Goal: Information Seeking & Learning: Learn about a topic

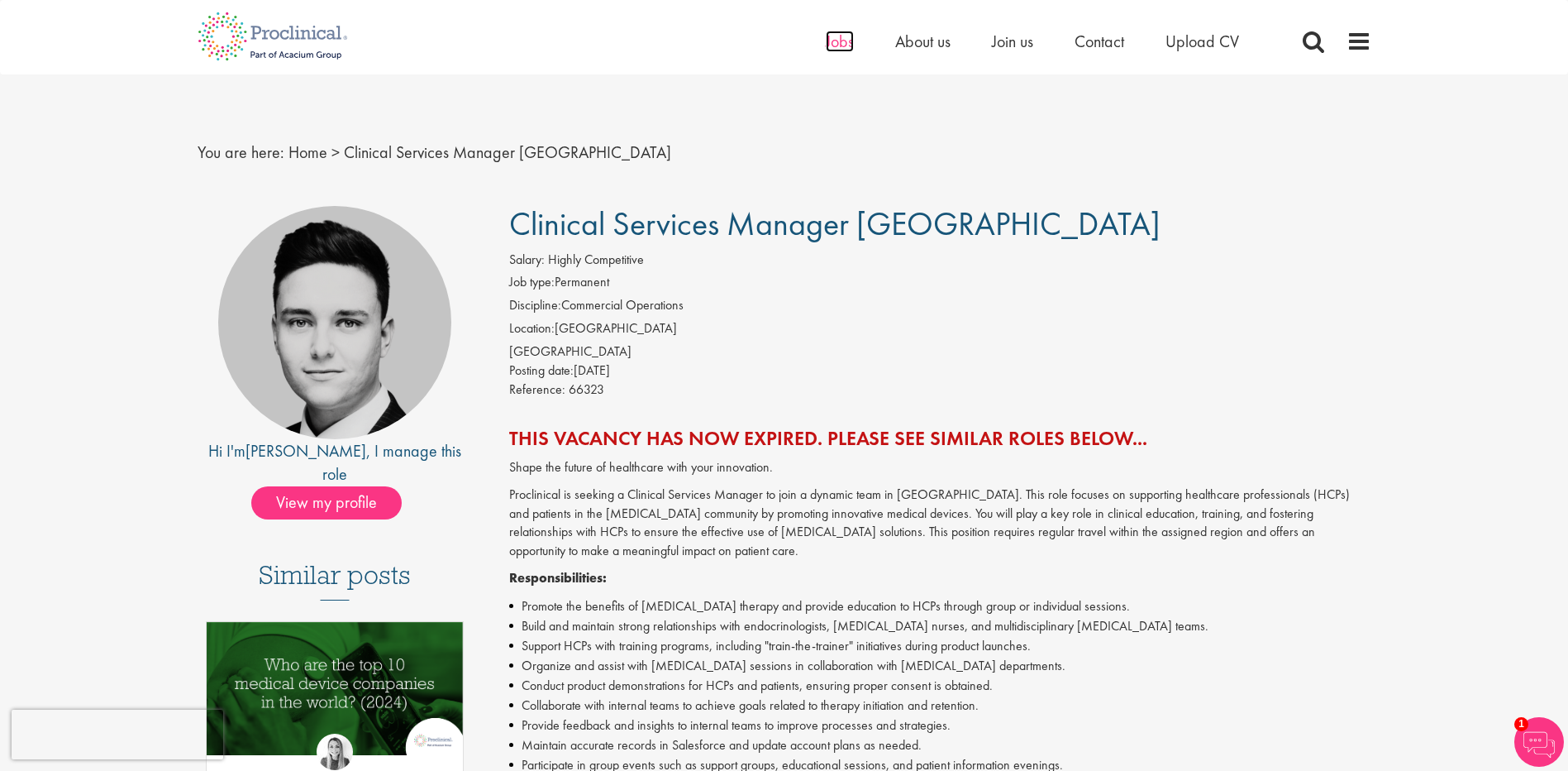
click at [826, 38] on span "Jobs" at bounding box center [839, 41] width 28 height 21
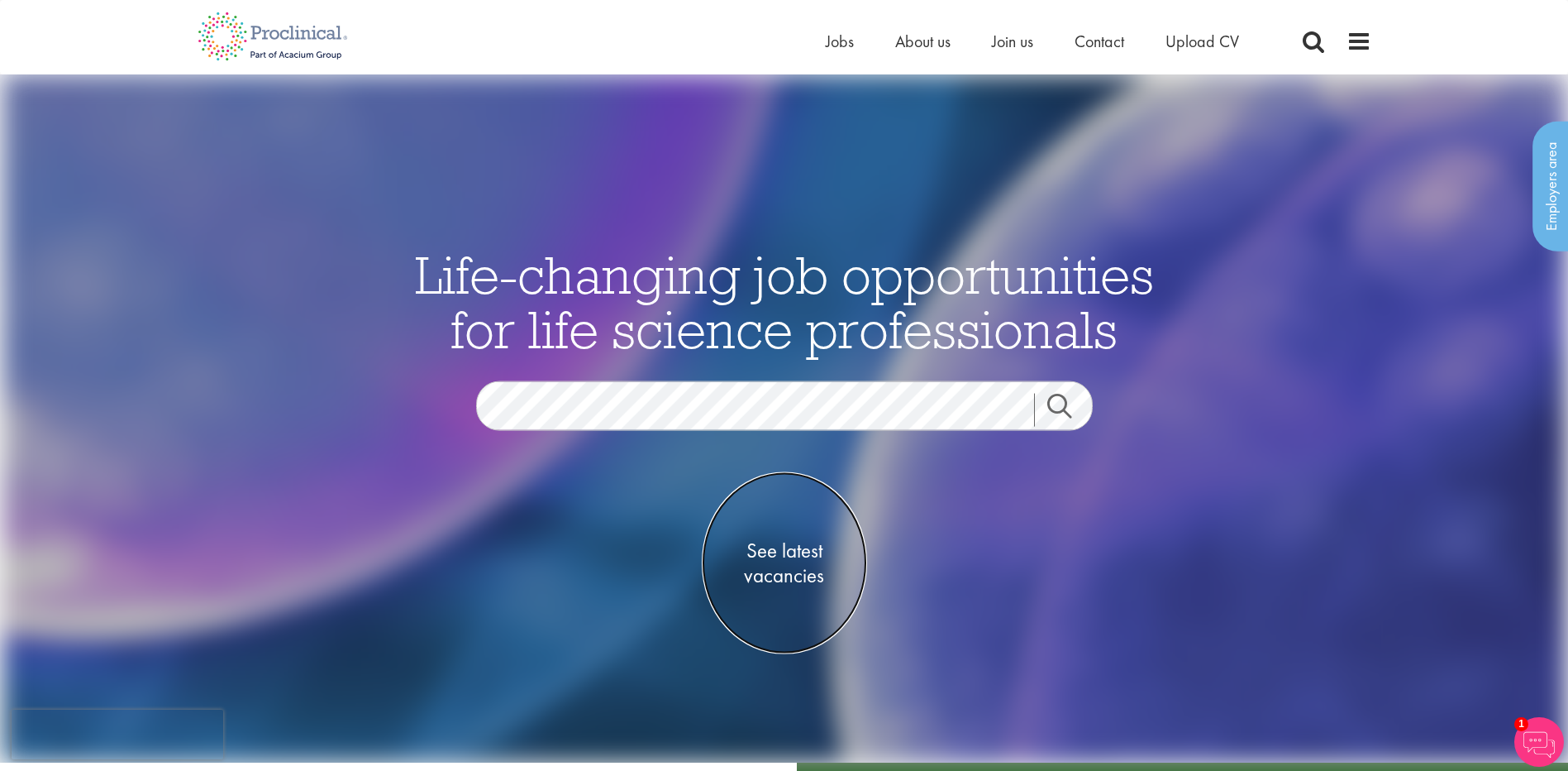
click at [794, 545] on span "See latest vacancies" at bounding box center [784, 562] width 165 height 50
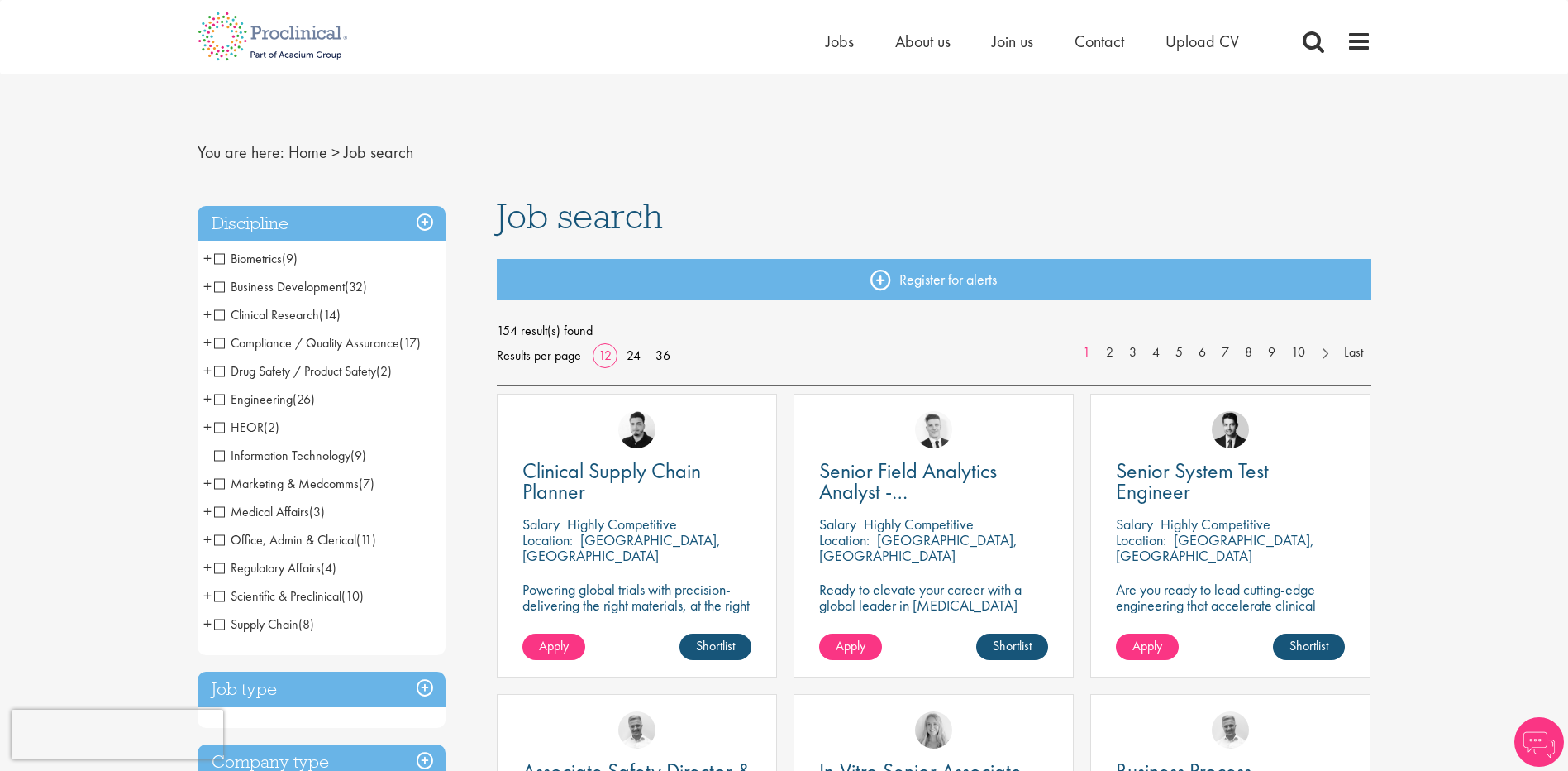
click at [208, 257] on span "+" at bounding box center [208, 258] width 9 height 25
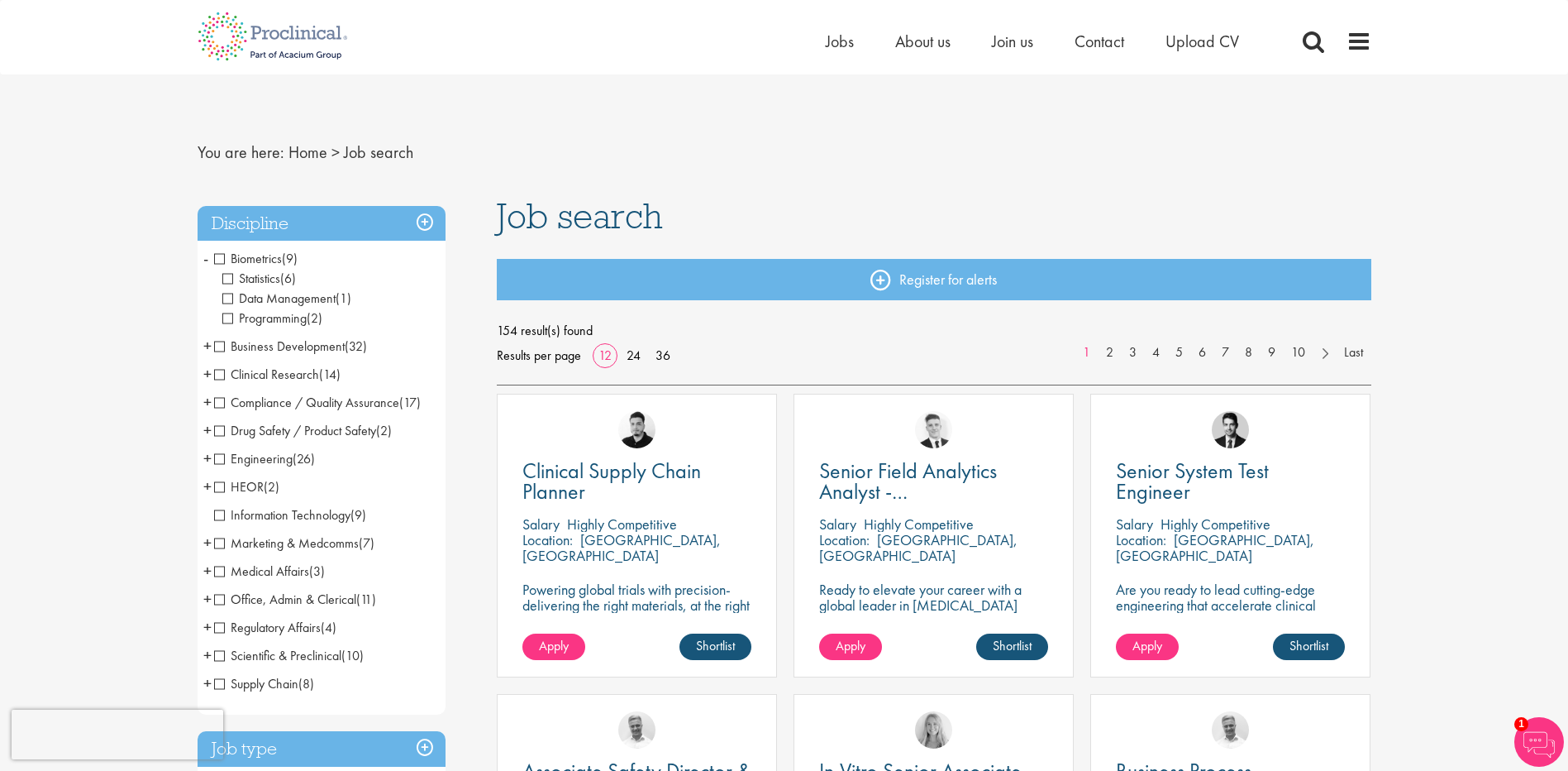
click at [225, 297] on span "Data Management" at bounding box center [279, 298] width 113 height 17
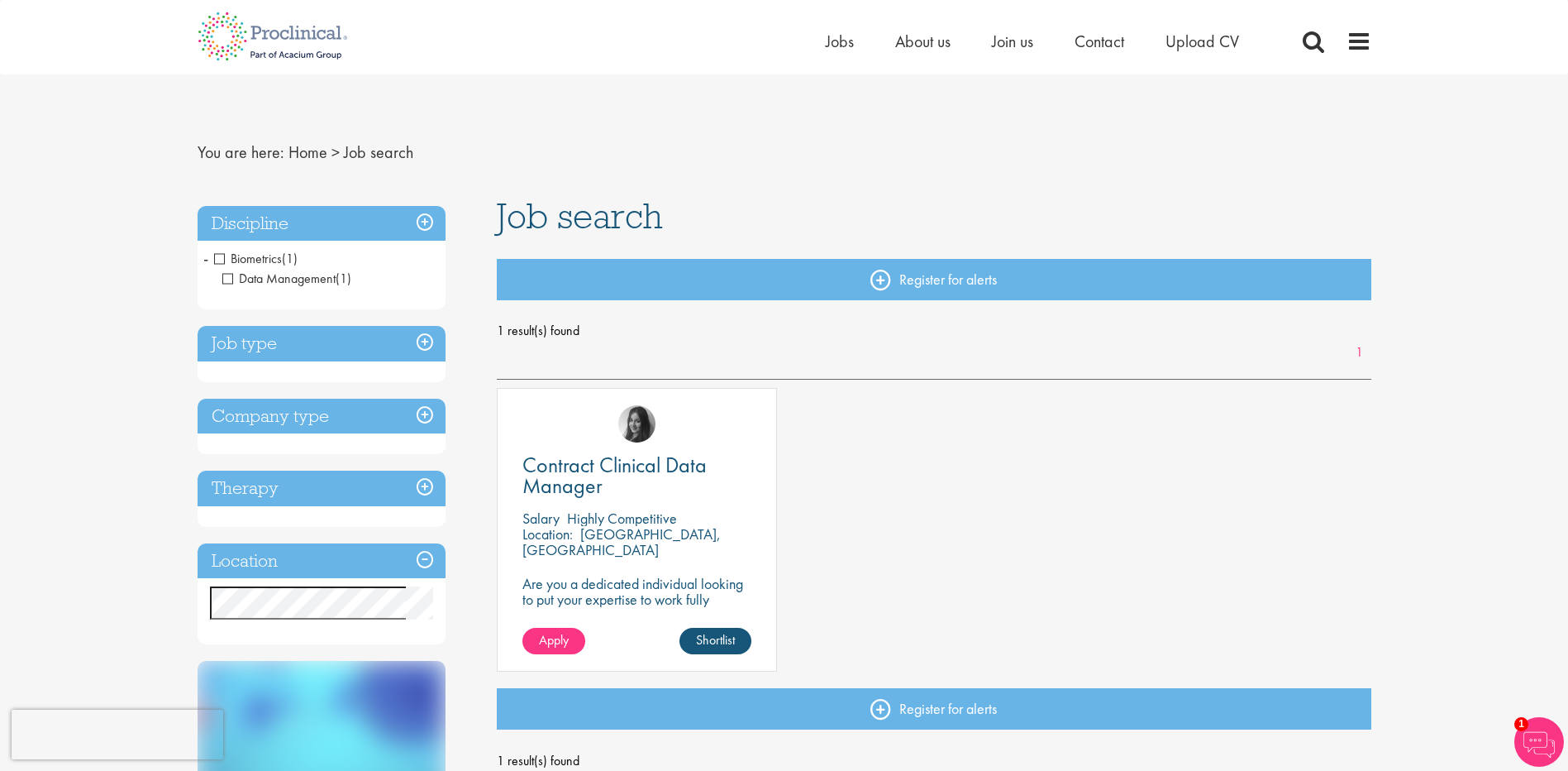
click at [207, 261] on span "-" at bounding box center [206, 258] width 5 height 25
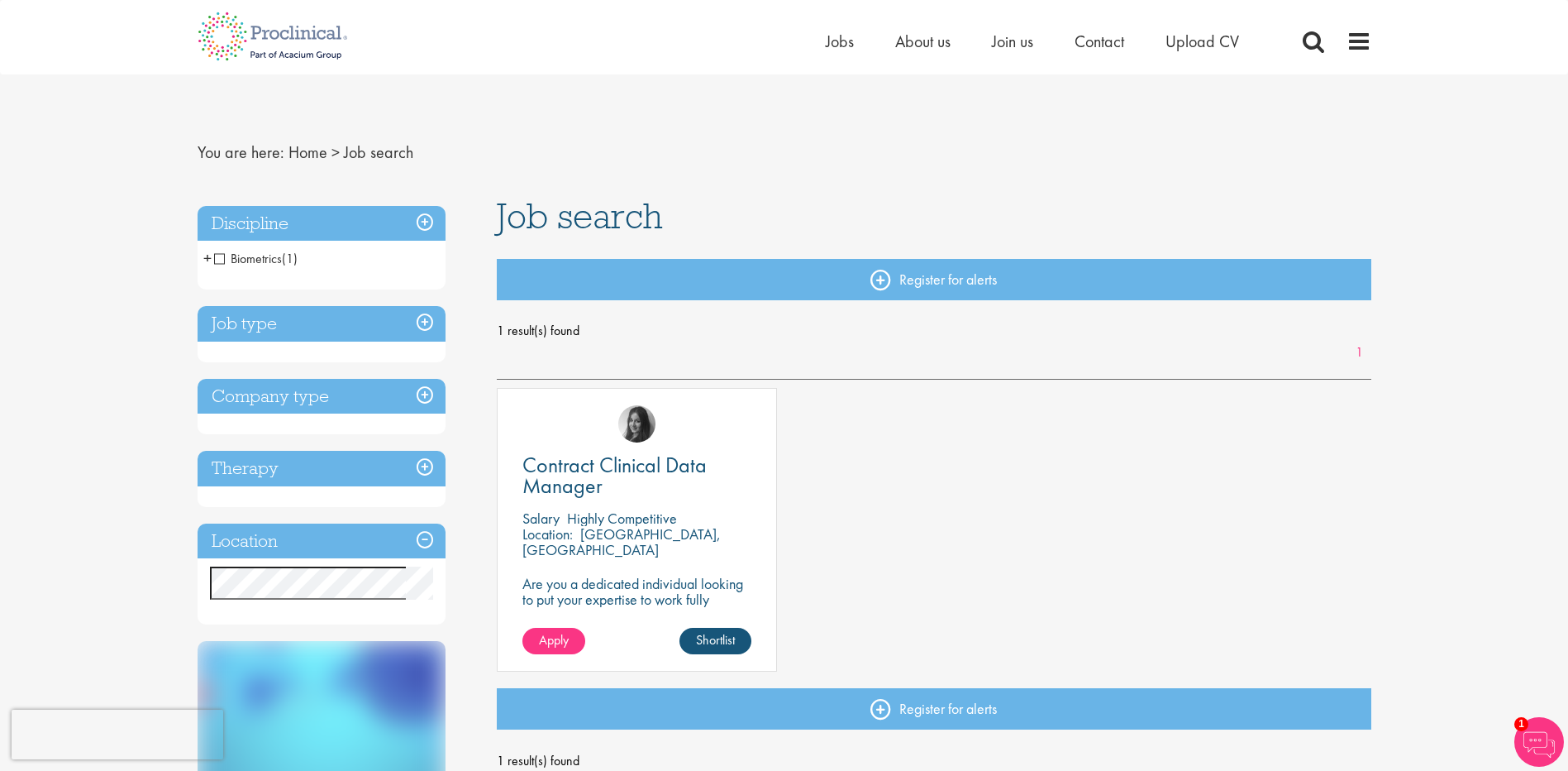
click at [207, 261] on span "+" at bounding box center [208, 258] width 9 height 25
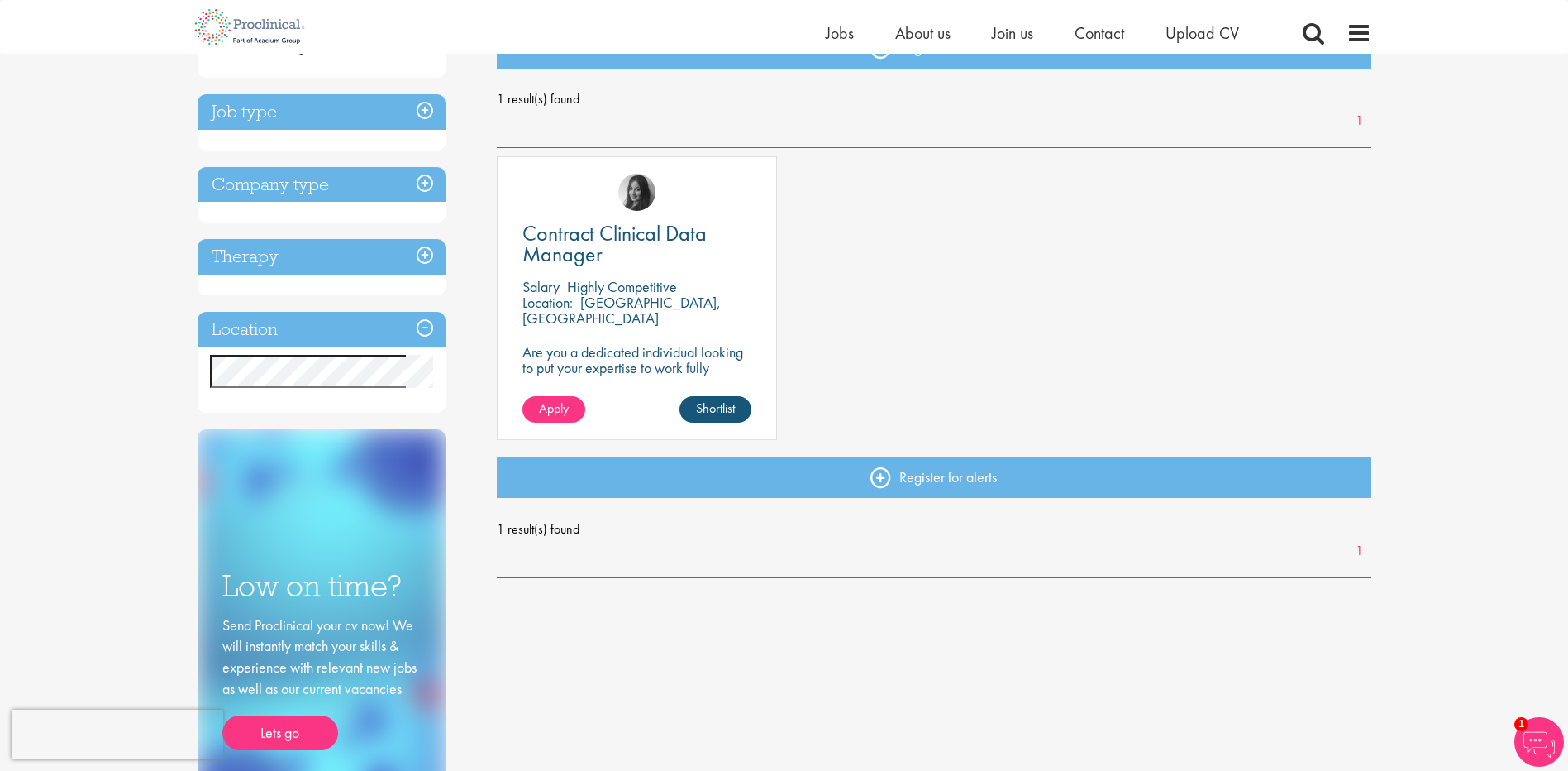
scroll to position [165, 0]
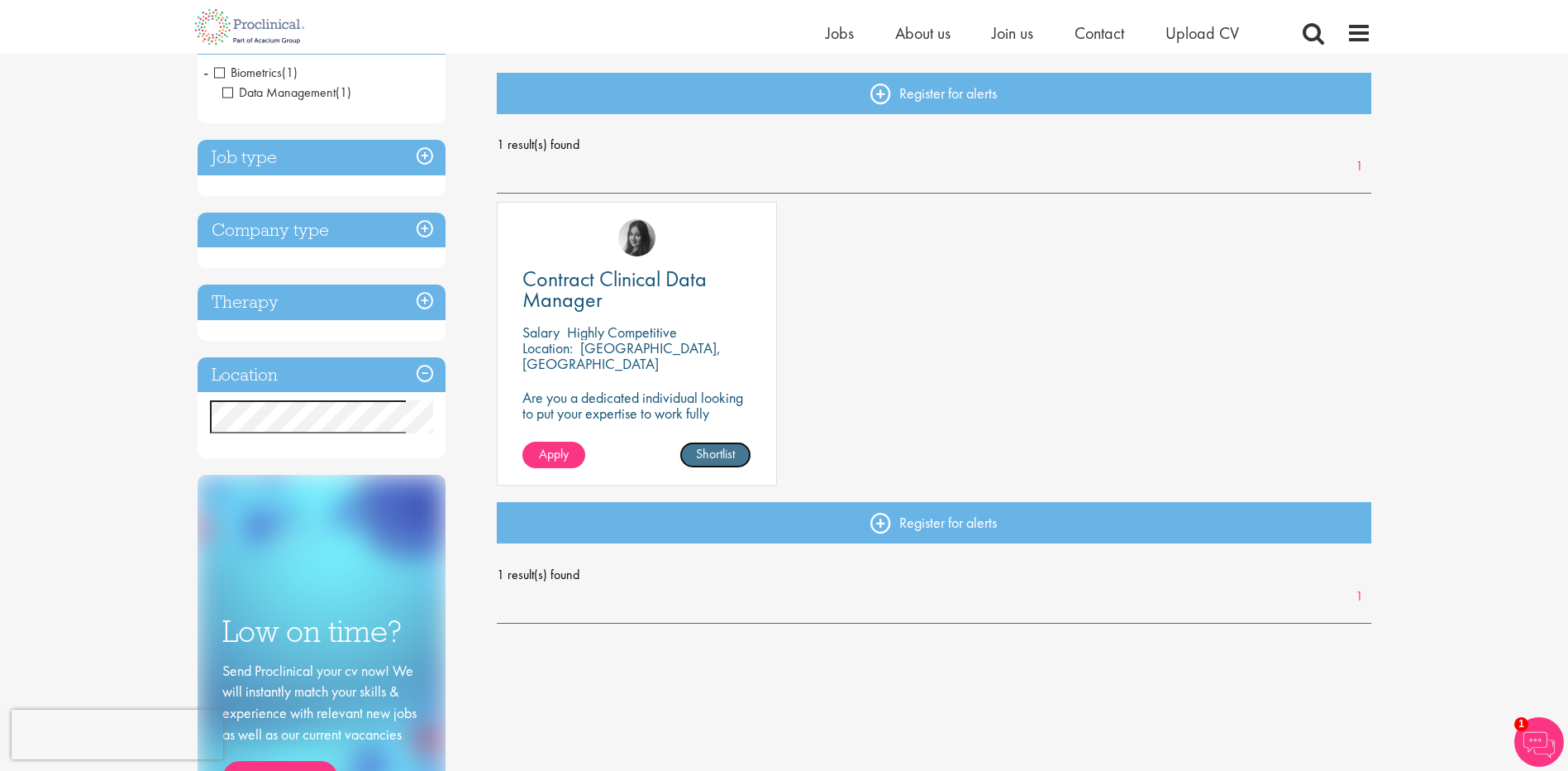
click at [726, 461] on link "Shortlist" at bounding box center [716, 455] width 72 height 27
click at [715, 455] on link "Shortlisted" at bounding box center [708, 455] width 85 height 27
click at [552, 286] on span "Contract Clinical Data Manager" at bounding box center [614, 289] width 185 height 49
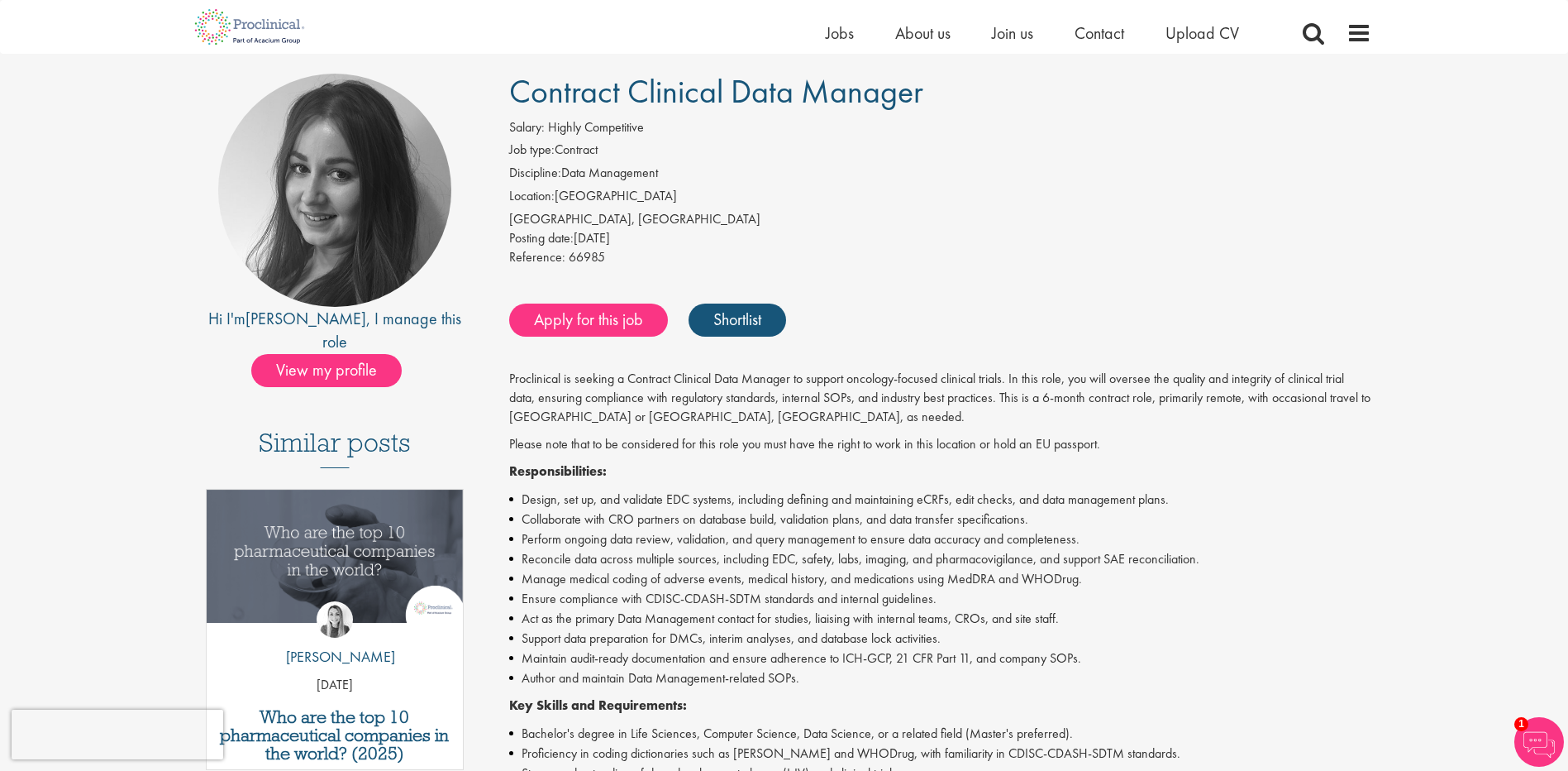
scroll to position [83, 0]
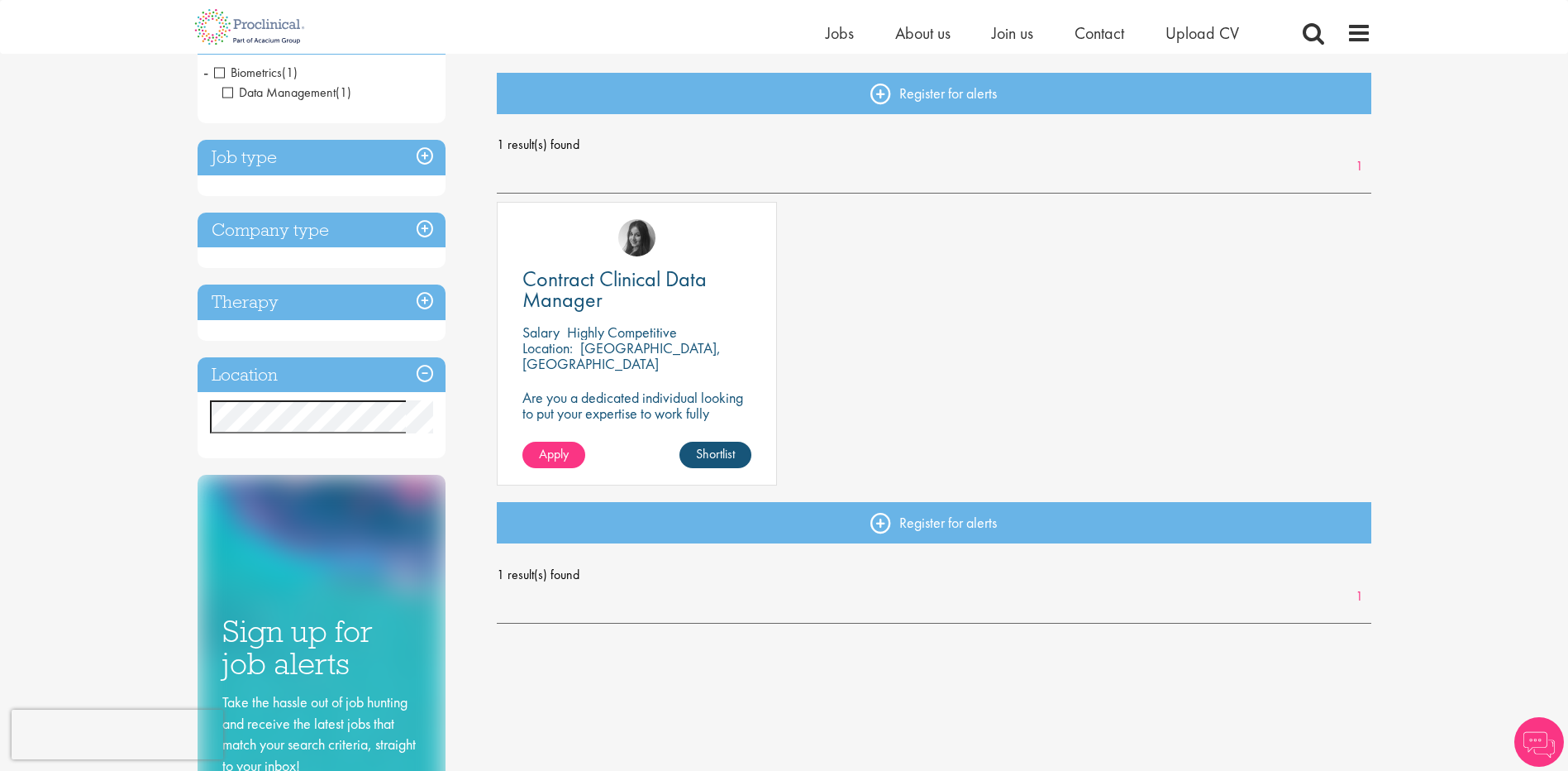
click at [229, 98] on span "Data Management" at bounding box center [279, 92] width 113 height 17
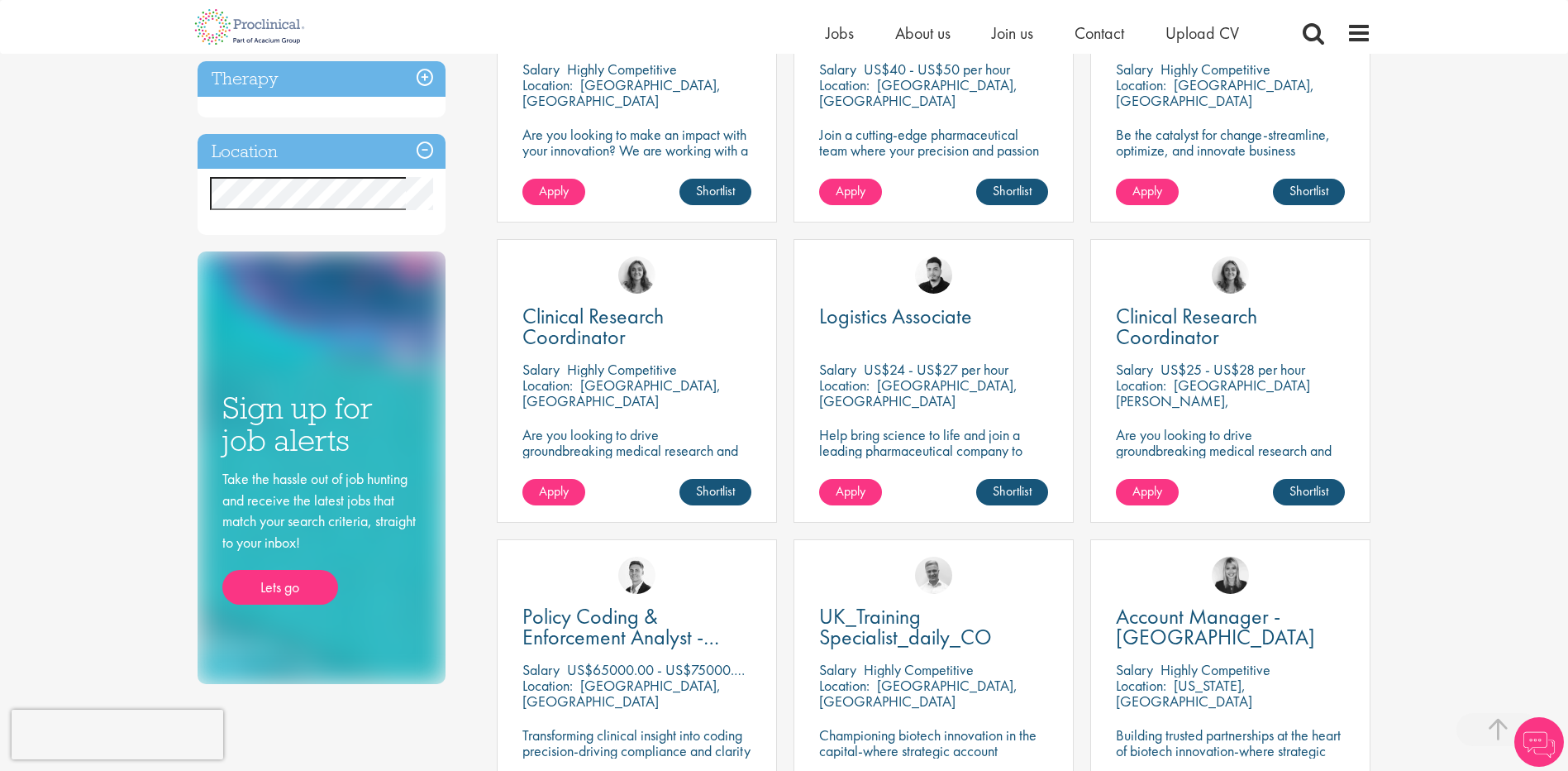
scroll to position [744, 0]
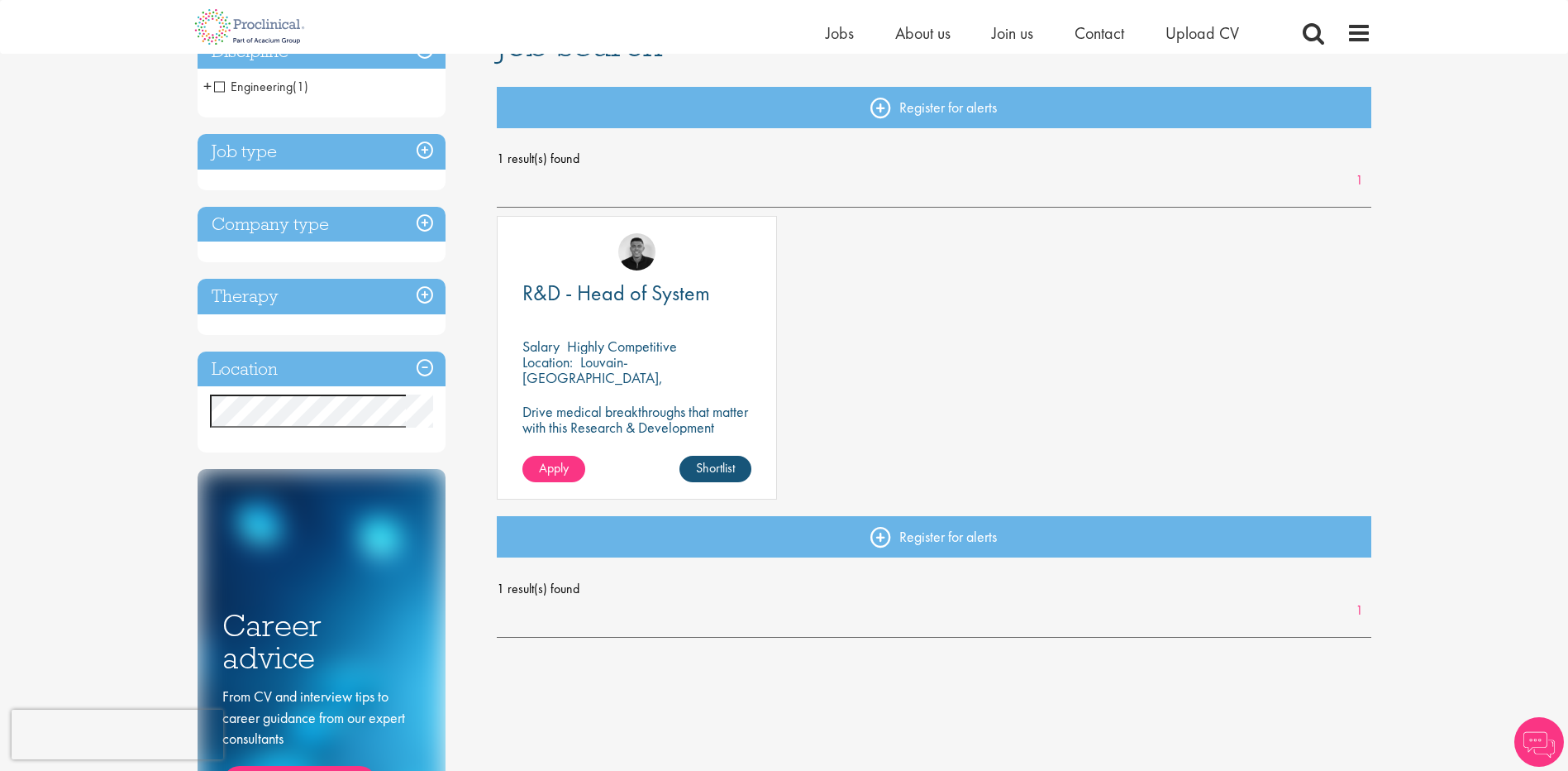
scroll to position [248, 0]
